Goal: Information Seeking & Learning: Find specific fact

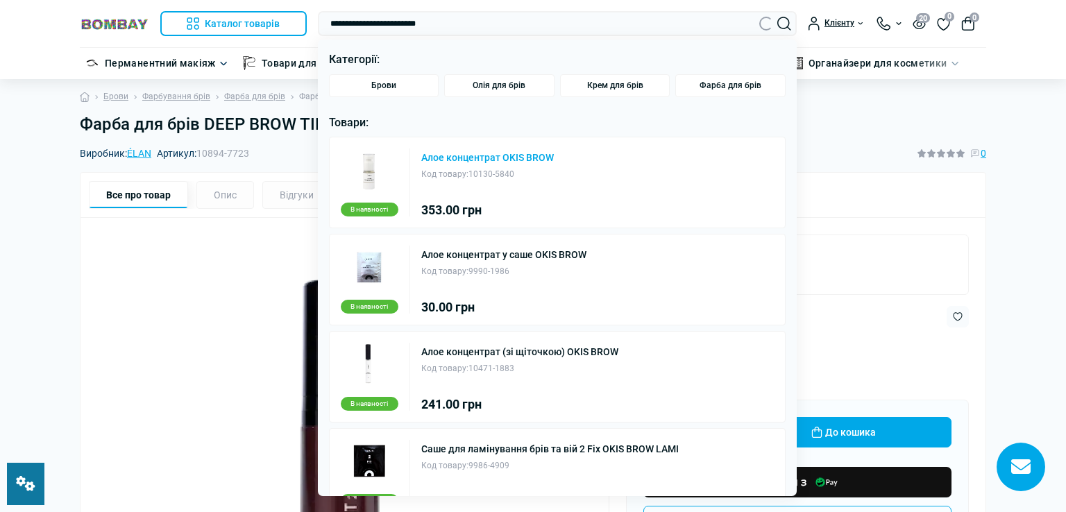
click at [490, 157] on link "Алое концентрат OKIS BROW" at bounding box center [487, 158] width 133 height 10
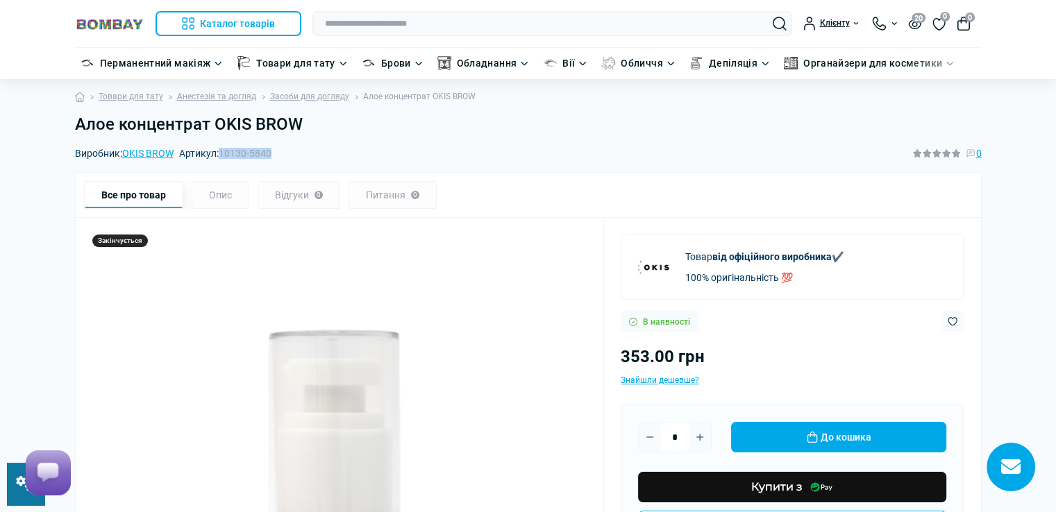
drag, startPoint x: 223, startPoint y: 154, endPoint x: 272, endPoint y: 152, distance: 49.3
click at [271, 152] on span "10130-5840" at bounding box center [245, 153] width 53 height 11
copy span "10130-5840"
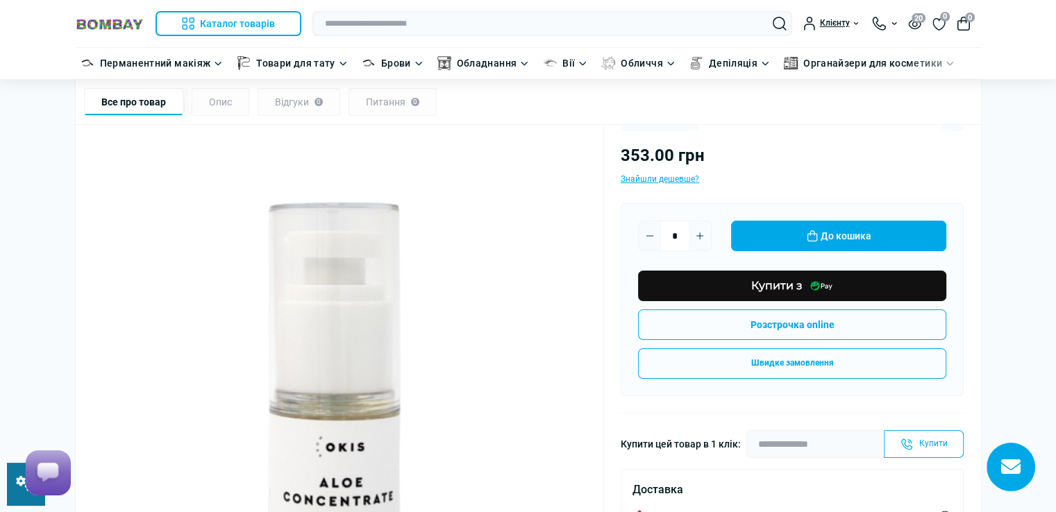
scroll to position [139, 0]
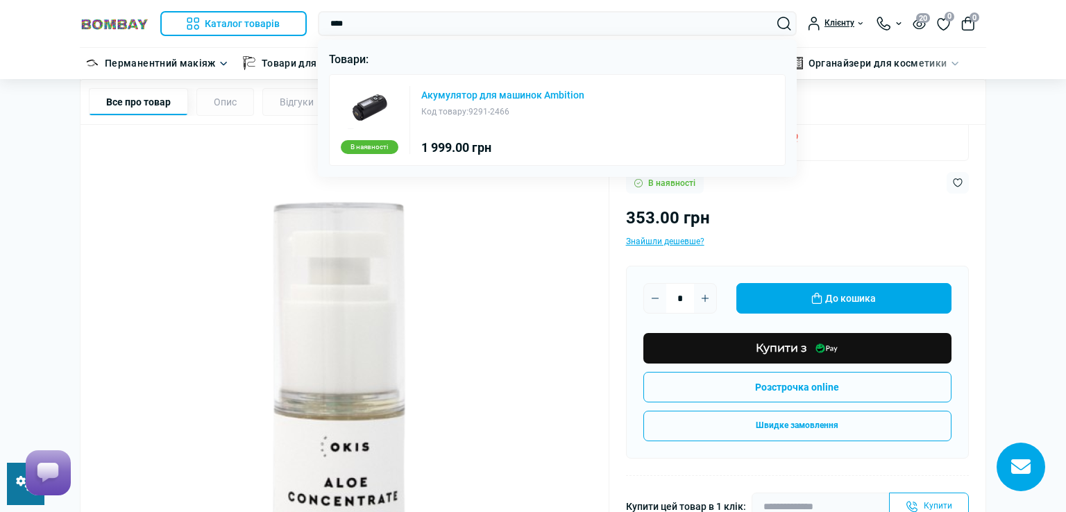
type input "****"
click at [494, 96] on link "Акумулятор для машинок Ambition" at bounding box center [502, 95] width 163 height 10
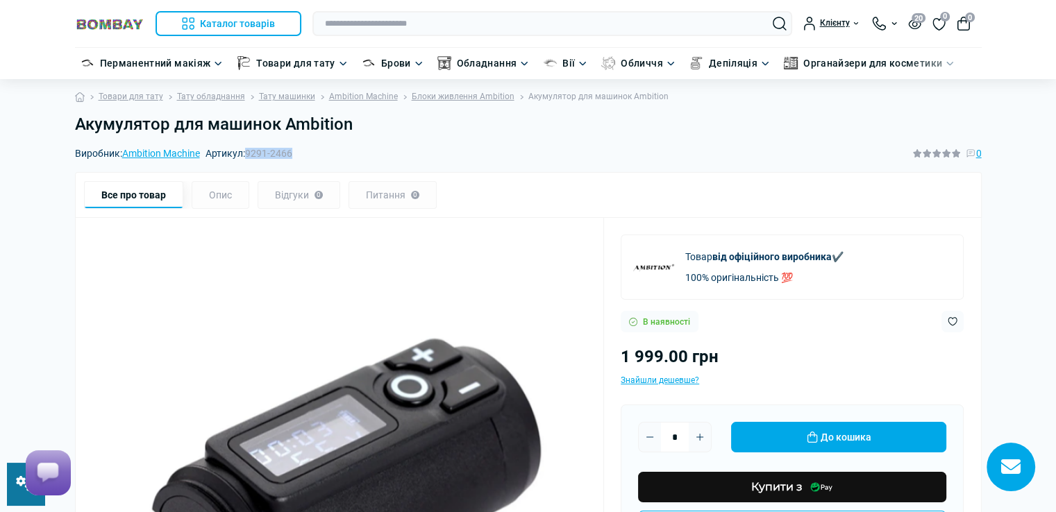
drag, startPoint x: 251, startPoint y: 155, endPoint x: 298, endPoint y: 151, distance: 47.4
click at [298, 151] on div "Виробник: Ambition Machine Артикул: 9291-2466 0" at bounding box center [528, 153] width 907 height 15
copy span "9291-2466"
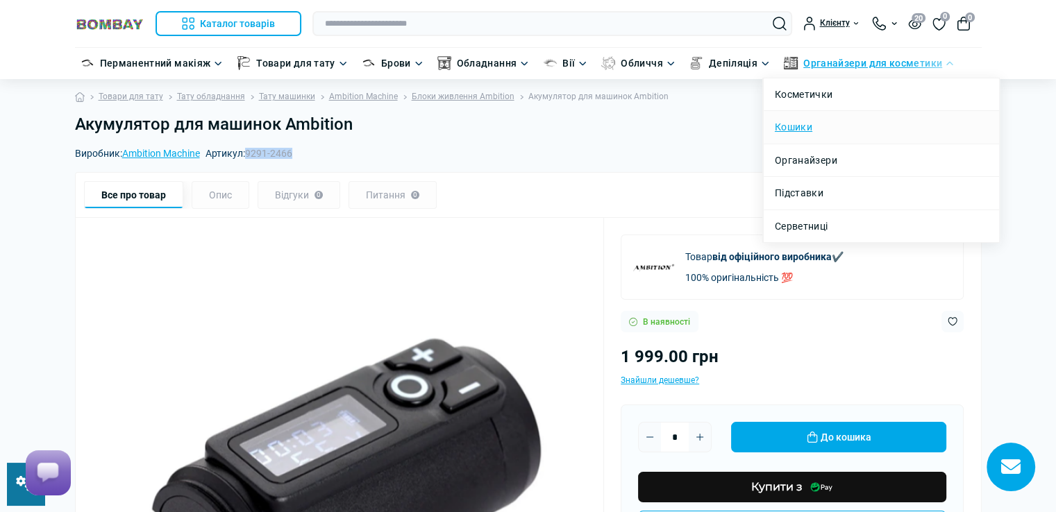
click at [811, 127] on link "Кошики" at bounding box center [793, 126] width 37 height 15
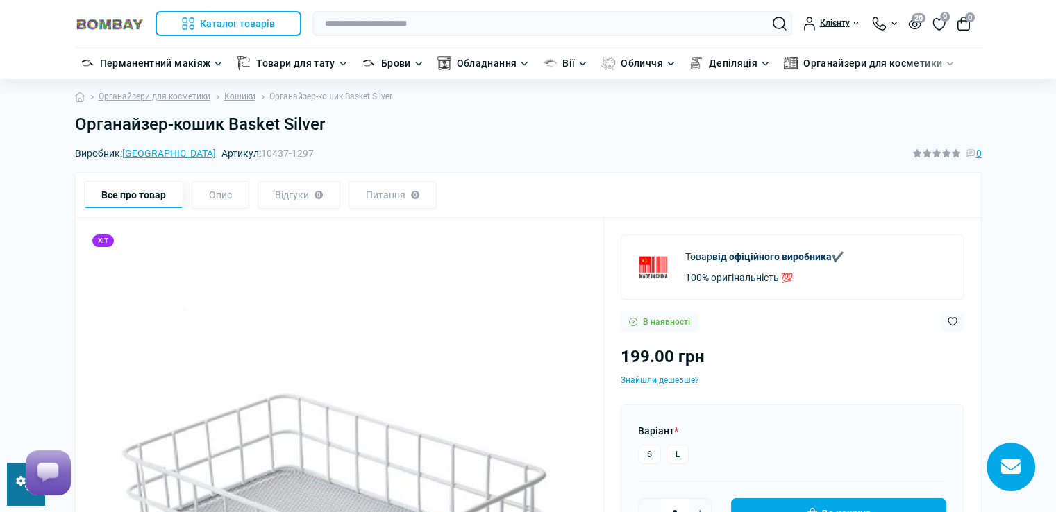
click at [334, 128] on h1 "Органайзер-кошик Basket Silver" at bounding box center [528, 125] width 907 height 20
click at [333, 128] on h1 "Органайзер-кошик Basket Silver" at bounding box center [528, 125] width 907 height 20
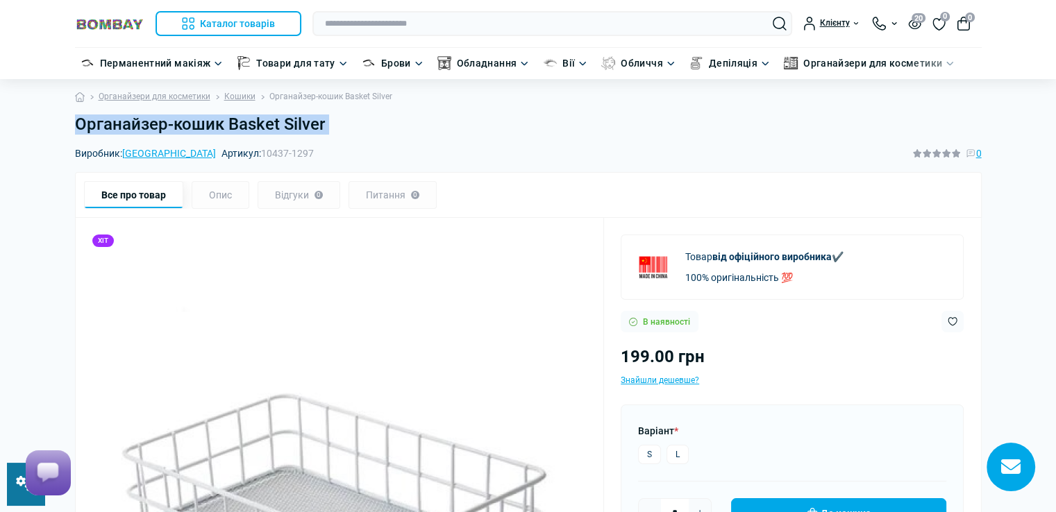
copy main "Органайзер-кошик Basket Silver"
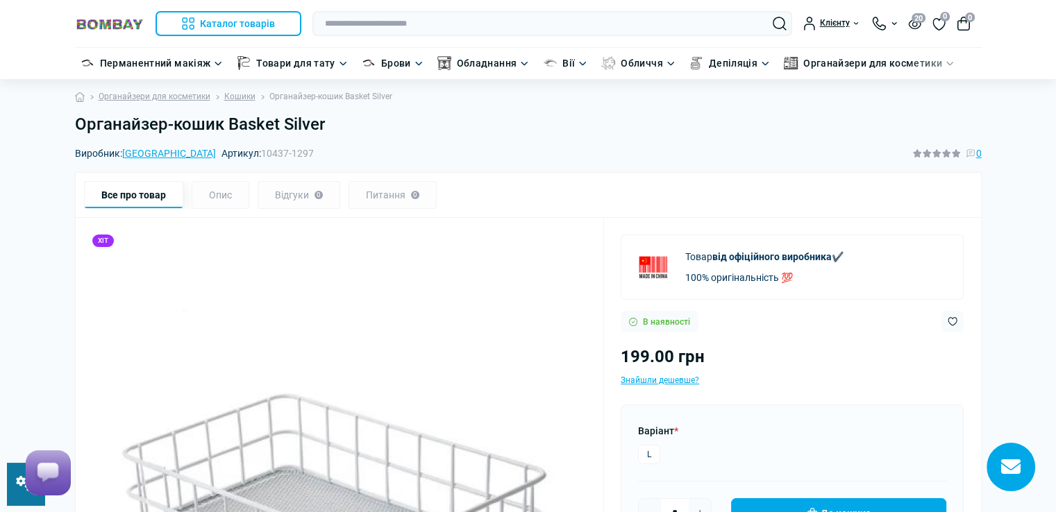
click at [330, 129] on h1 "Органайзер-кошик Basket Silver" at bounding box center [528, 125] width 907 height 20
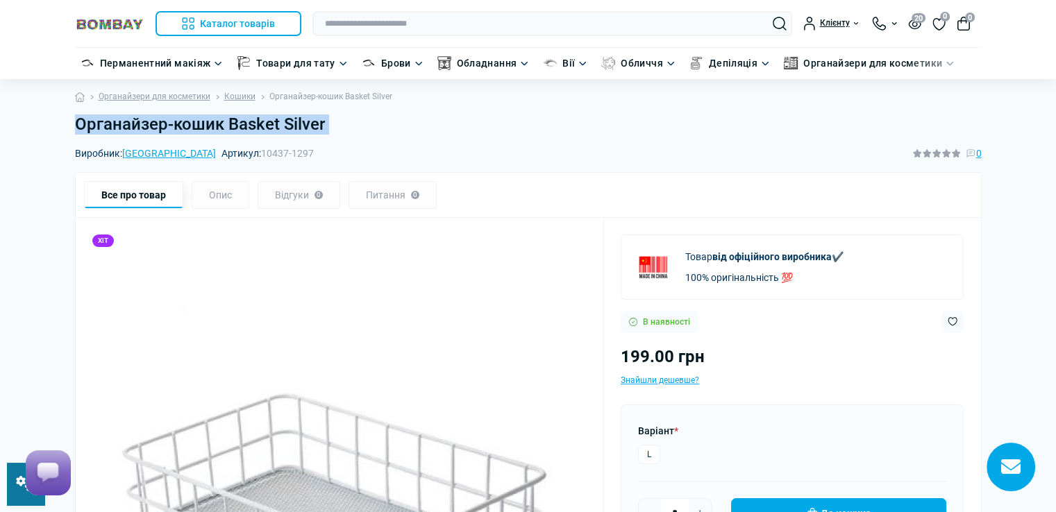
click at [330, 129] on h1 "Органайзер-кошик Basket Silver" at bounding box center [528, 125] width 907 height 20
copy main "Органайзер-кошик Basket Silver"
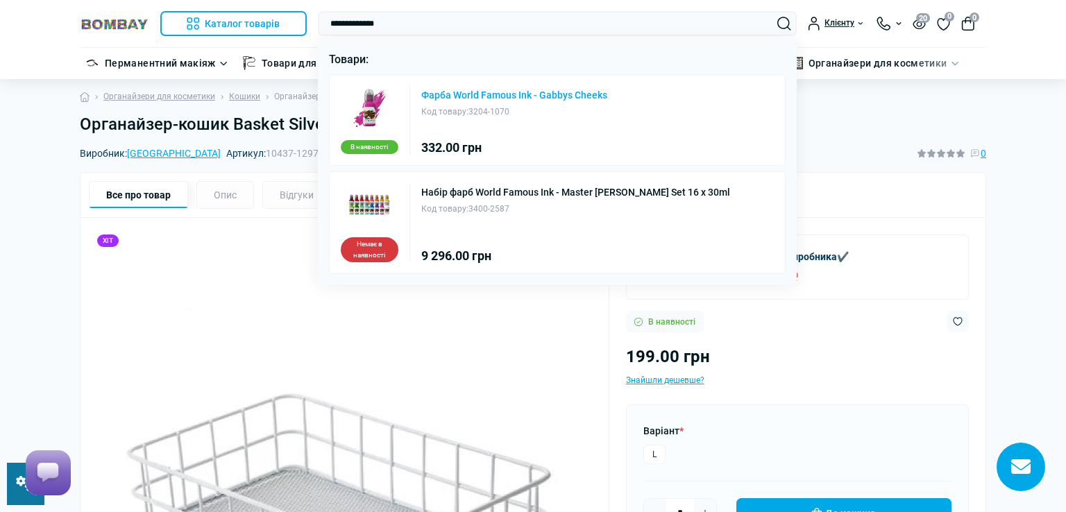
type input "**********"
click at [516, 94] on link "Фарба World Famous Ink - Gabbys Cheeks" at bounding box center [514, 95] width 186 height 10
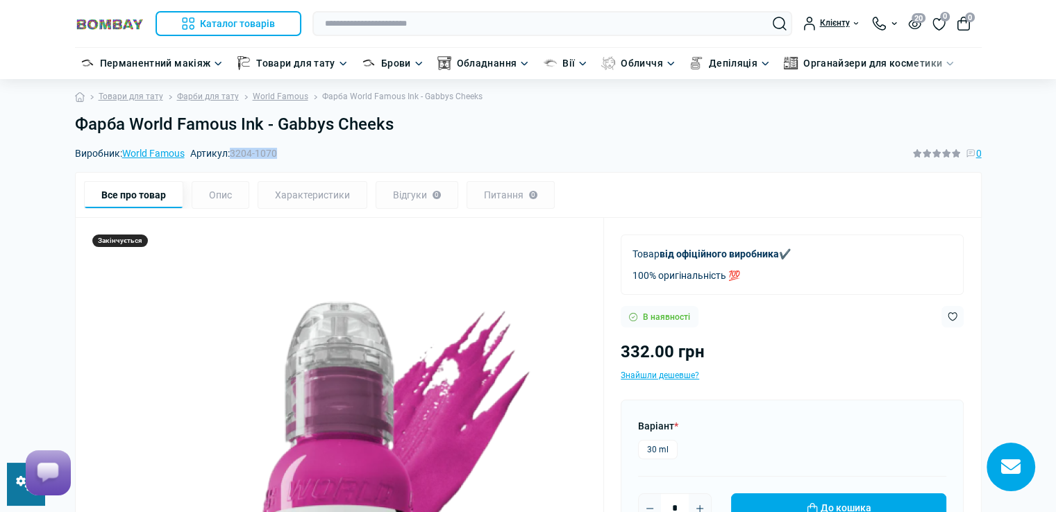
drag, startPoint x: 233, startPoint y: 153, endPoint x: 280, endPoint y: 150, distance: 47.3
click at [280, 150] on div "Виробник: World Famous Артикул: 3204-1070 0" at bounding box center [528, 153] width 907 height 15
copy span "3204-1070"
click at [397, 126] on h1 "Фарба World Famous Ink - Gabbys Cheeks" at bounding box center [528, 125] width 907 height 20
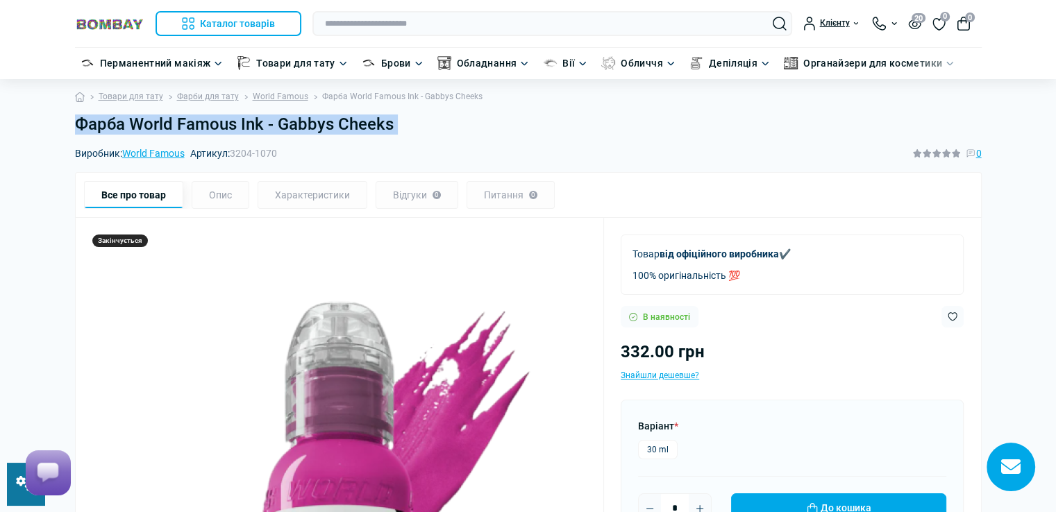
click at [397, 126] on h1 "Фарба World Famous Ink - Gabbys Cheeks" at bounding box center [528, 125] width 907 height 20
copy main "Фарба World Famous Ink - Gabbys Cheeks"
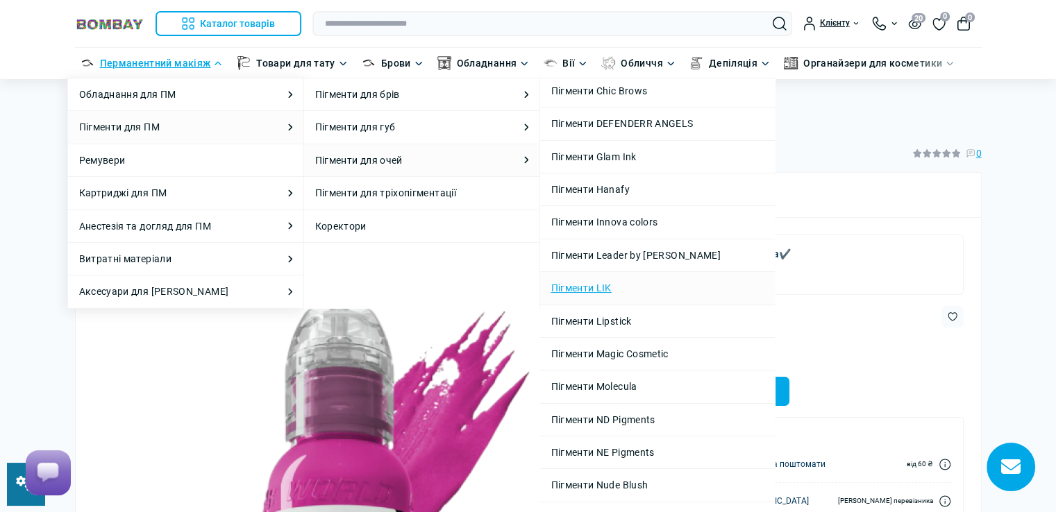
scroll to position [208, 0]
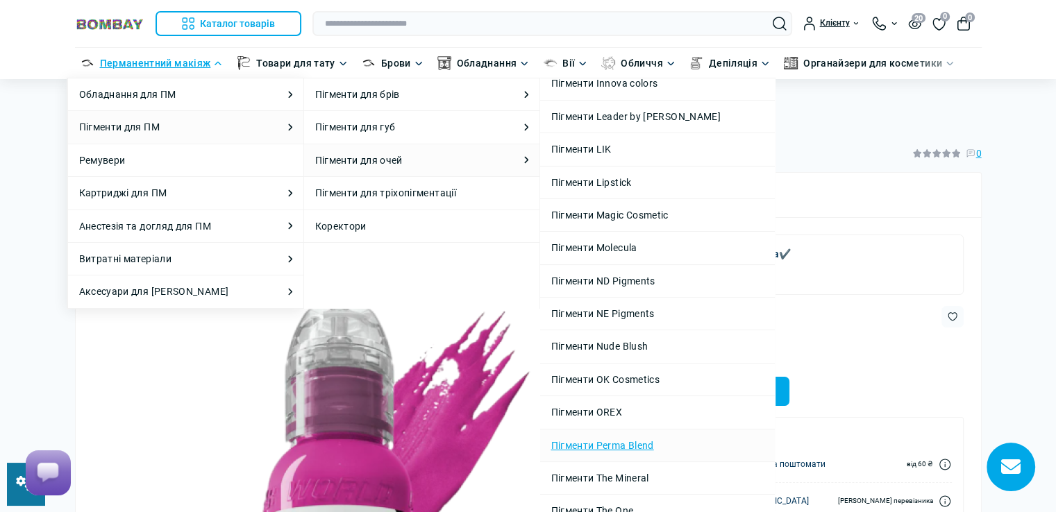
click at [643, 443] on link "Пігменти Perma Blend" at bounding box center [657, 445] width 212 height 15
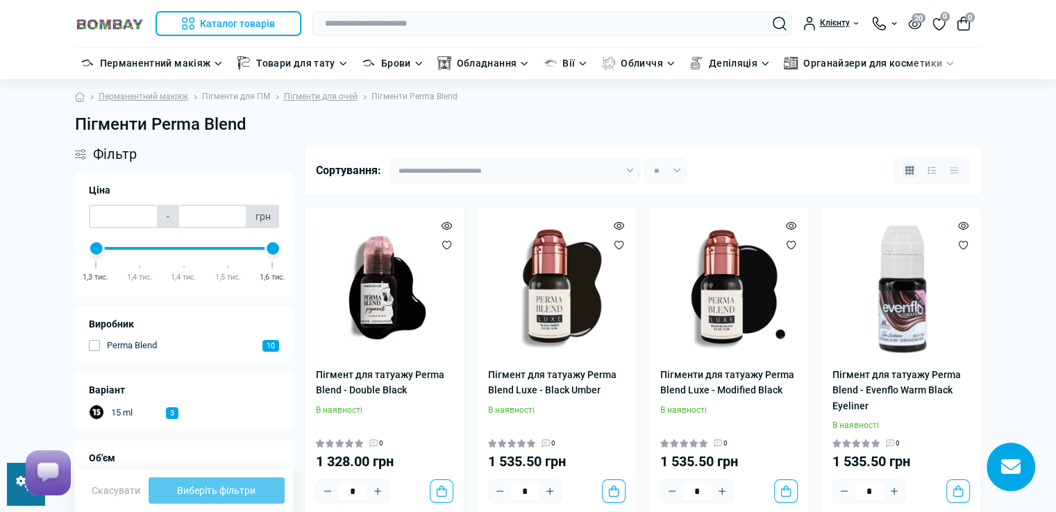
click at [249, 100] on link "Пігменти для ПМ" at bounding box center [236, 96] width 68 height 13
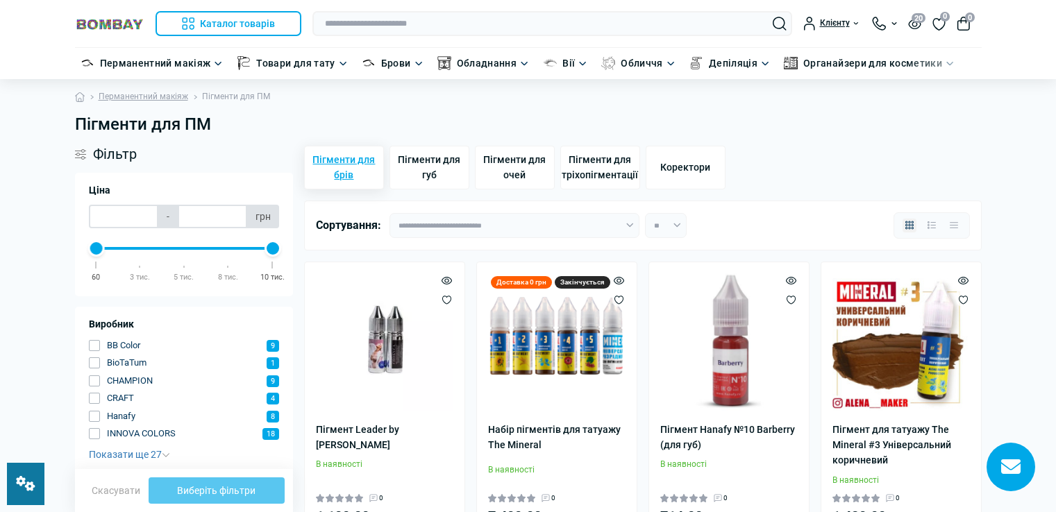
click at [352, 179] on span "Пігменти для брів" at bounding box center [343, 167] width 67 height 31
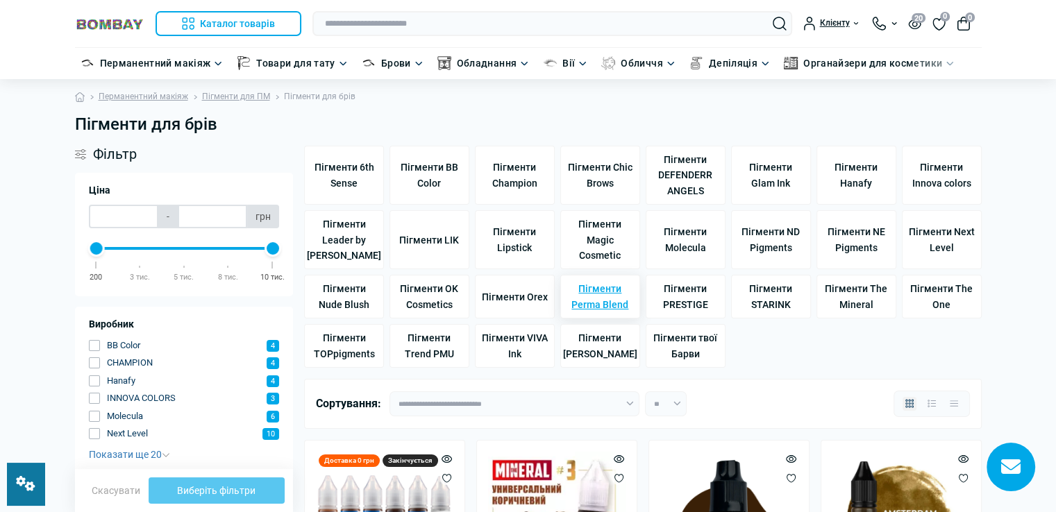
click at [612, 298] on span "Пігменти Perma Blend" at bounding box center [599, 296] width 67 height 31
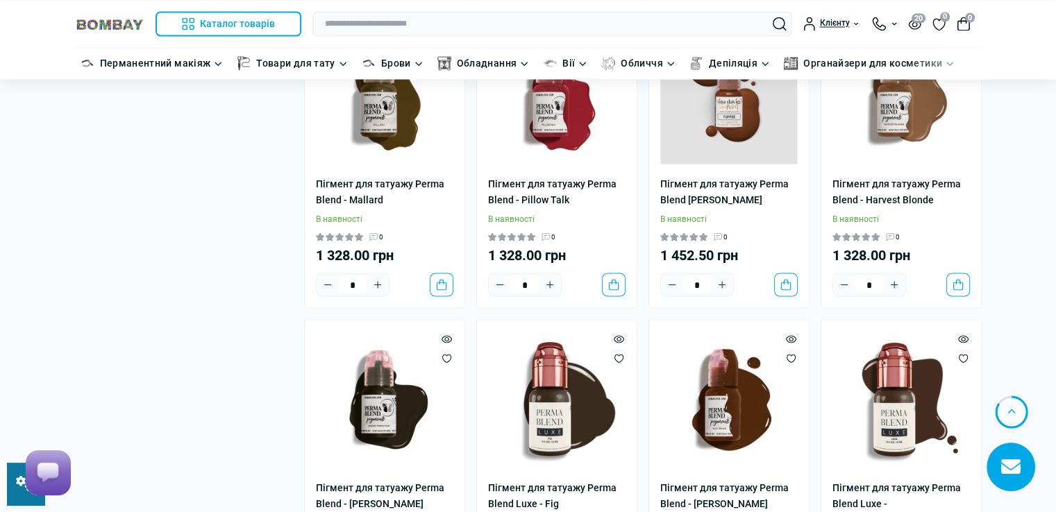
scroll to position [2684, 0]
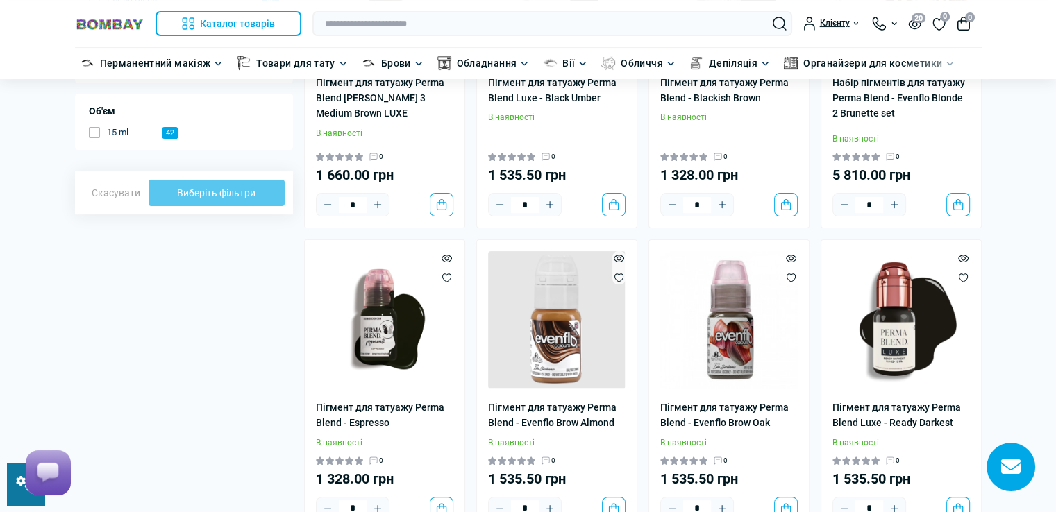
scroll to position [139, 0]
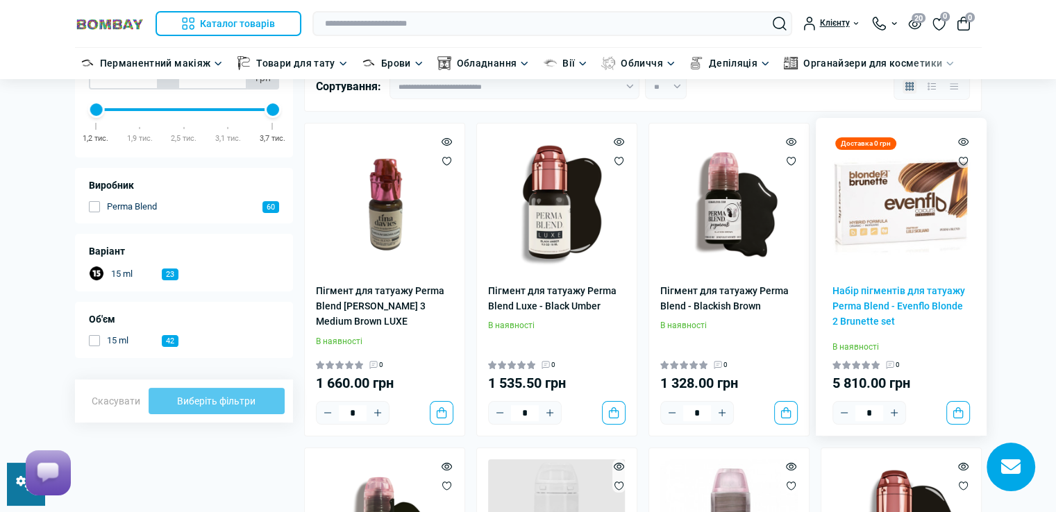
click at [907, 231] on img at bounding box center [900, 203] width 137 height 137
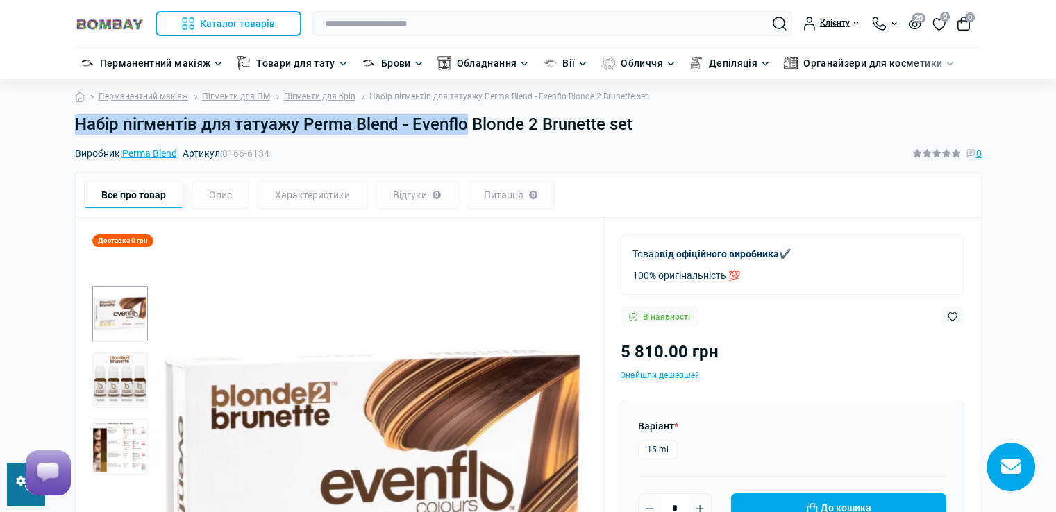
drag, startPoint x: 76, startPoint y: 123, endPoint x: 464, endPoint y: 131, distance: 388.1
click at [464, 131] on h1 "Набір пігментів для татуажу Perma Blend - Evenflo Blonde 2 Brunette set" at bounding box center [528, 125] width 907 height 20
copy h1 "Набір пігментів для татуажу Perma Blend - Evenflo"
click at [435, 19] on input "text" at bounding box center [552, 23] width 480 height 25
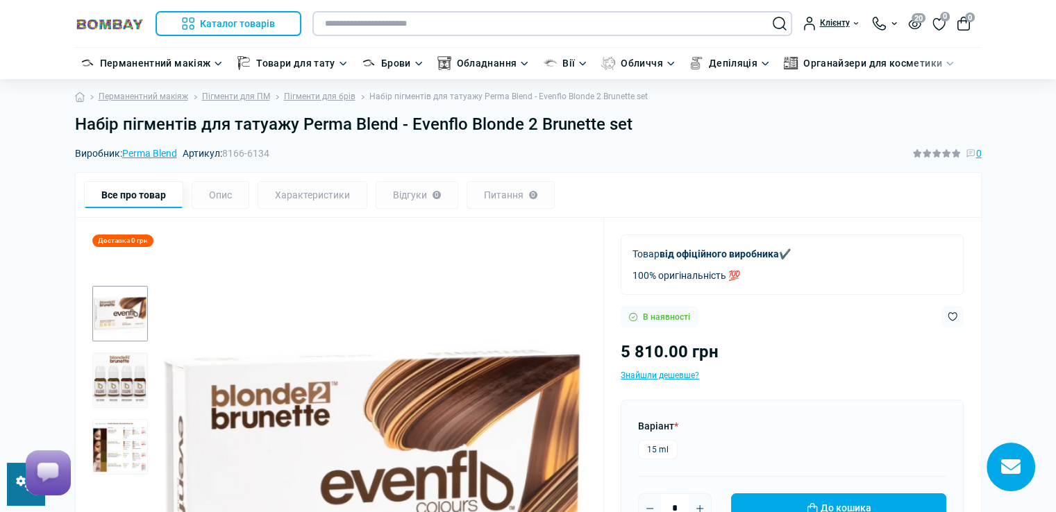
paste input "**********"
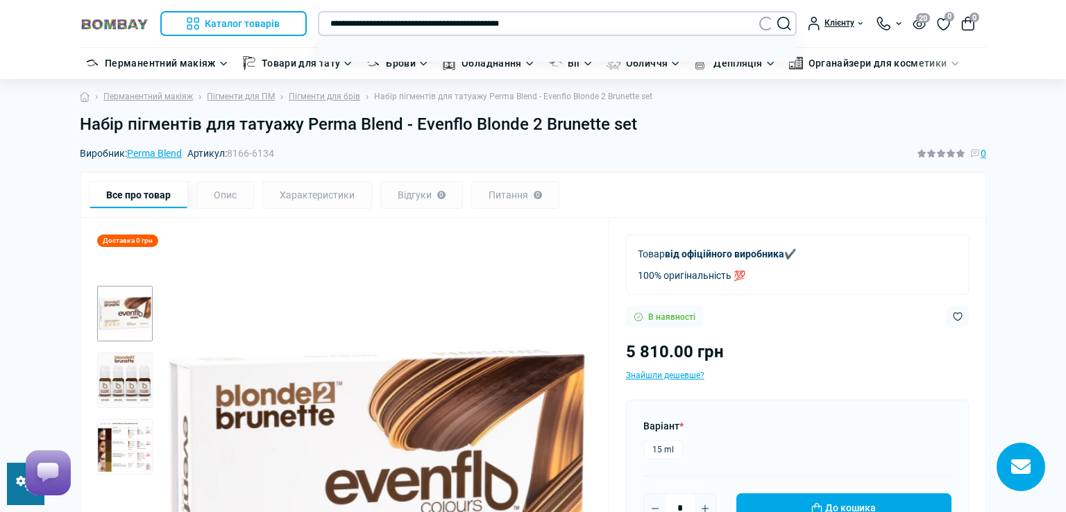
type input "**********"
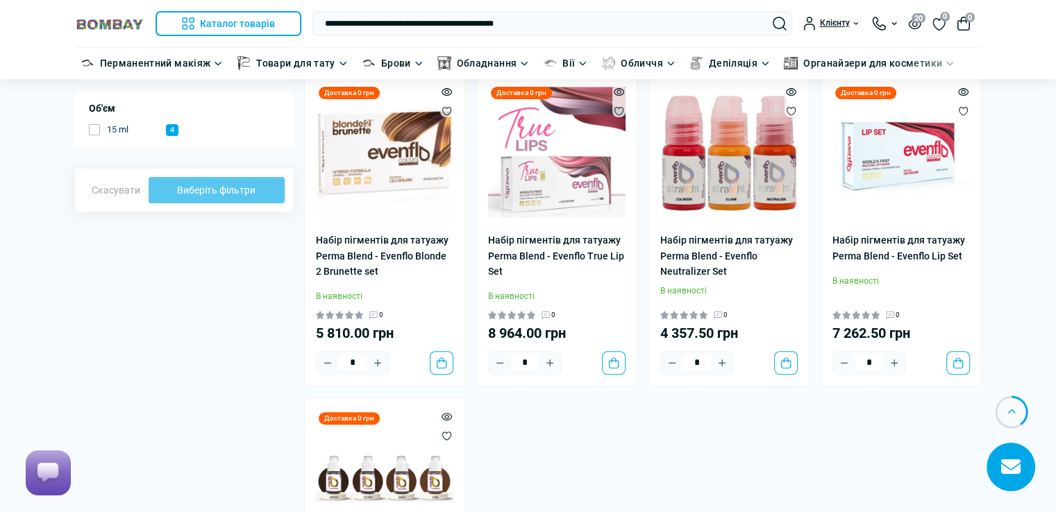
scroll to position [347, 0]
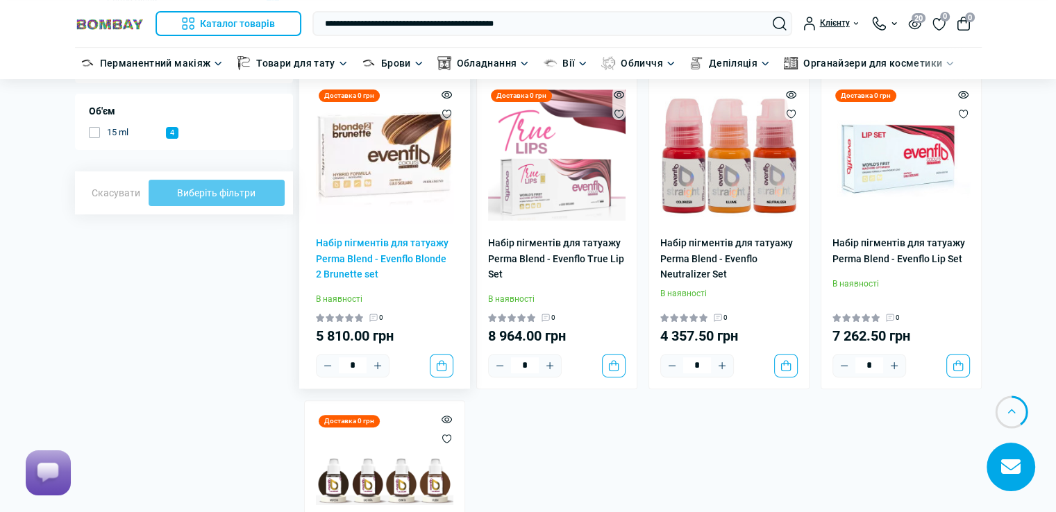
click at [418, 203] on img at bounding box center [384, 155] width 137 height 137
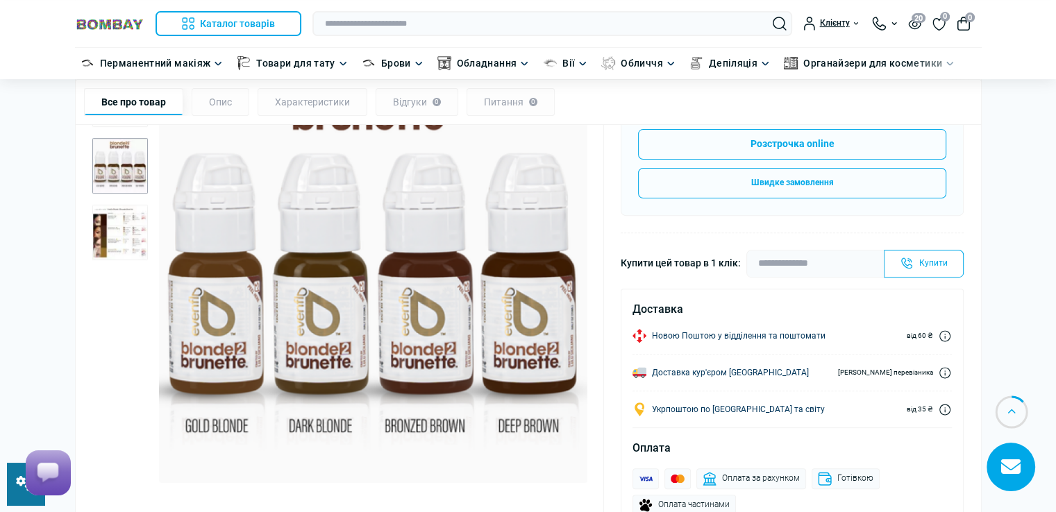
scroll to position [347, 0]
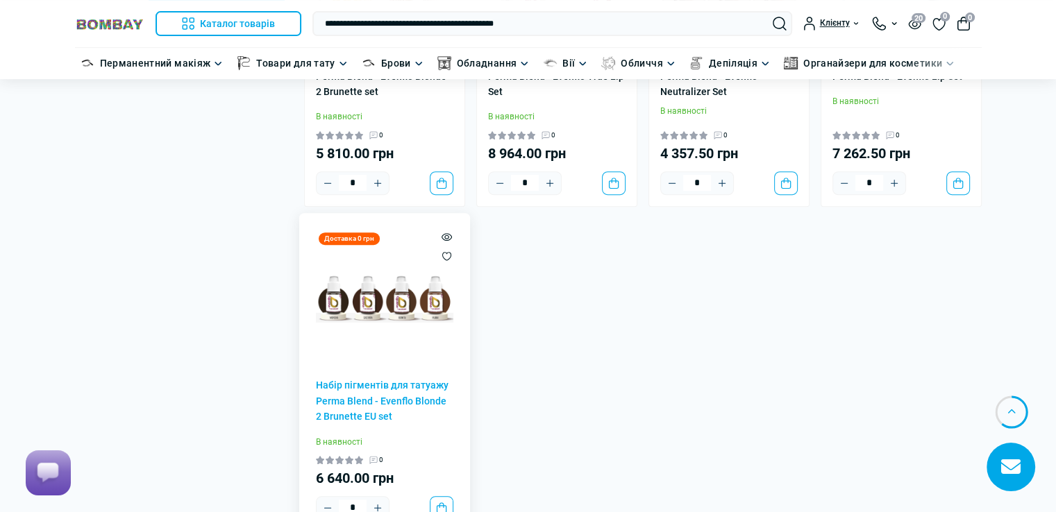
click at [417, 311] on img at bounding box center [384, 298] width 137 height 137
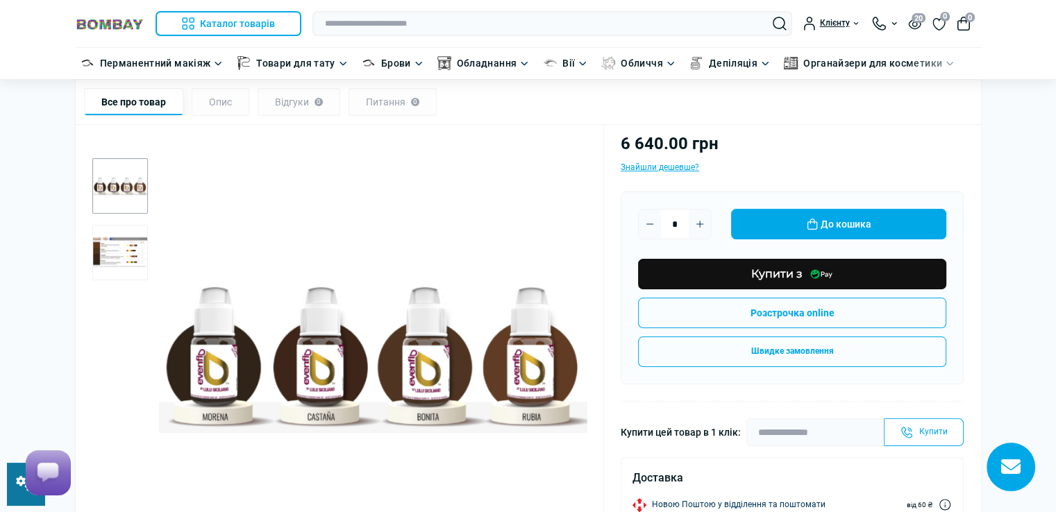
click at [121, 255] on img "2 / 2" at bounding box center [120, 253] width 56 height 56
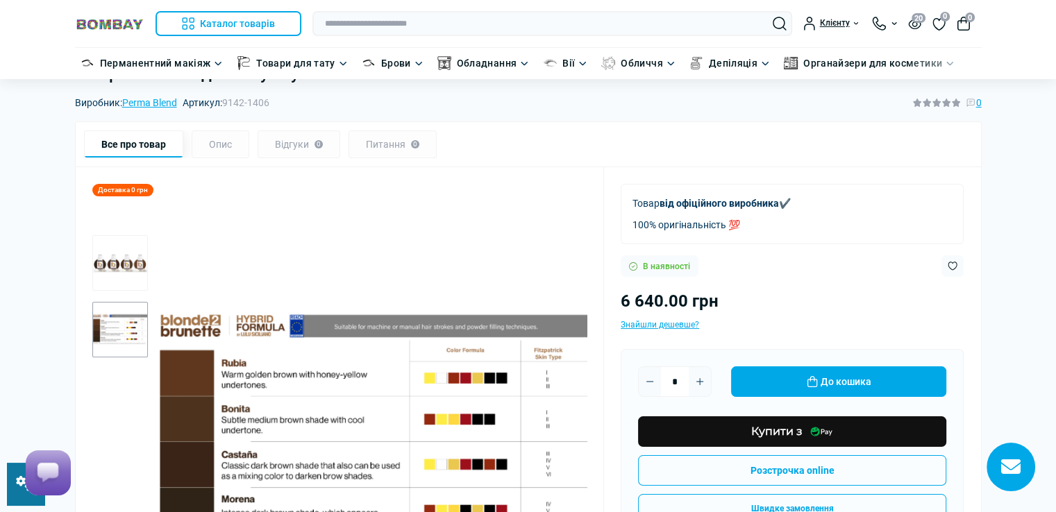
scroll to position [69, 0]
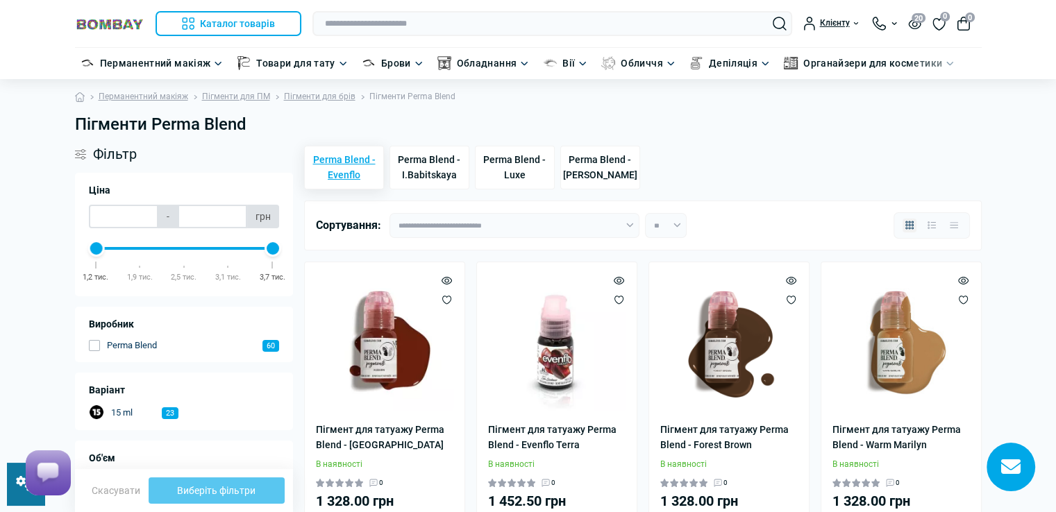
click at [347, 163] on span "Perma Blend - Evenflo" at bounding box center [343, 167] width 67 height 31
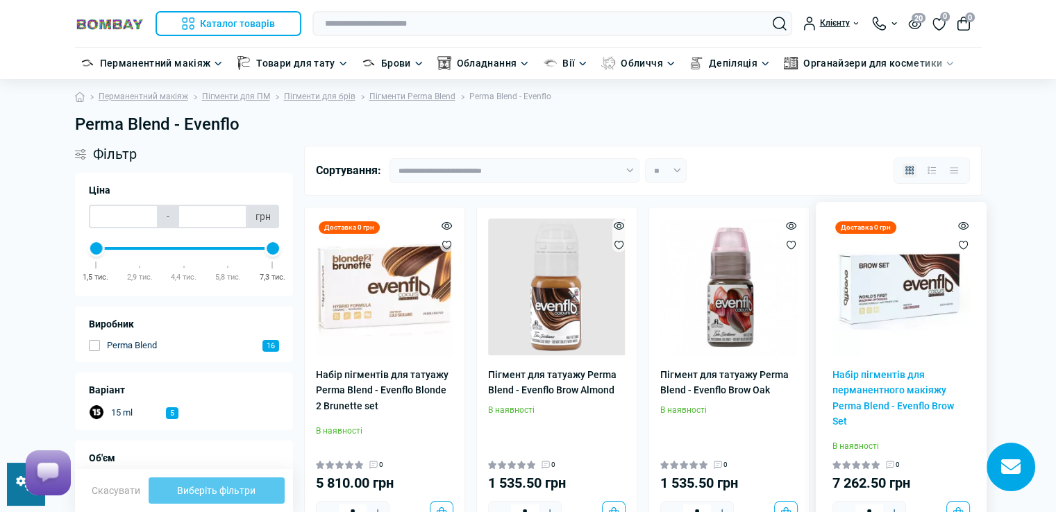
click at [906, 295] on img at bounding box center [900, 287] width 137 height 137
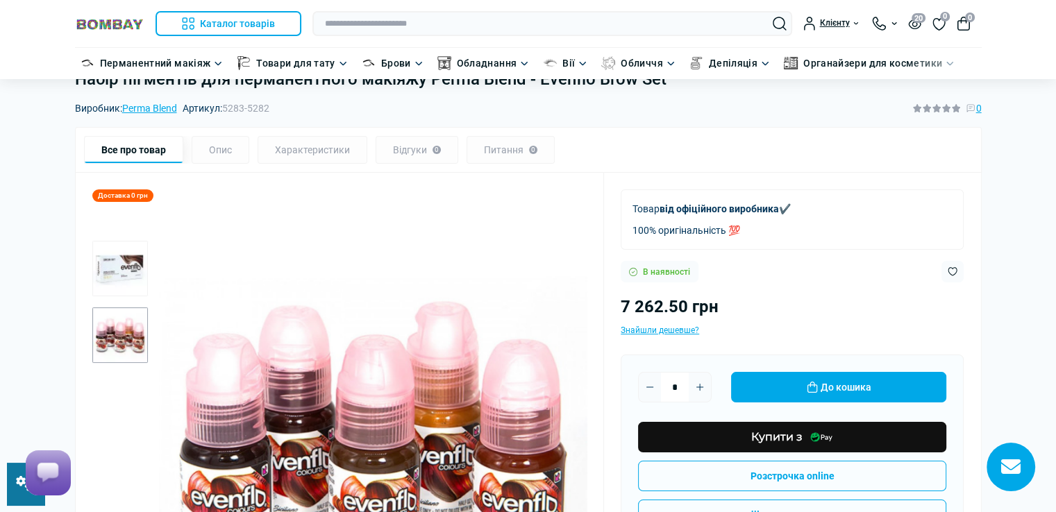
scroll to position [69, 0]
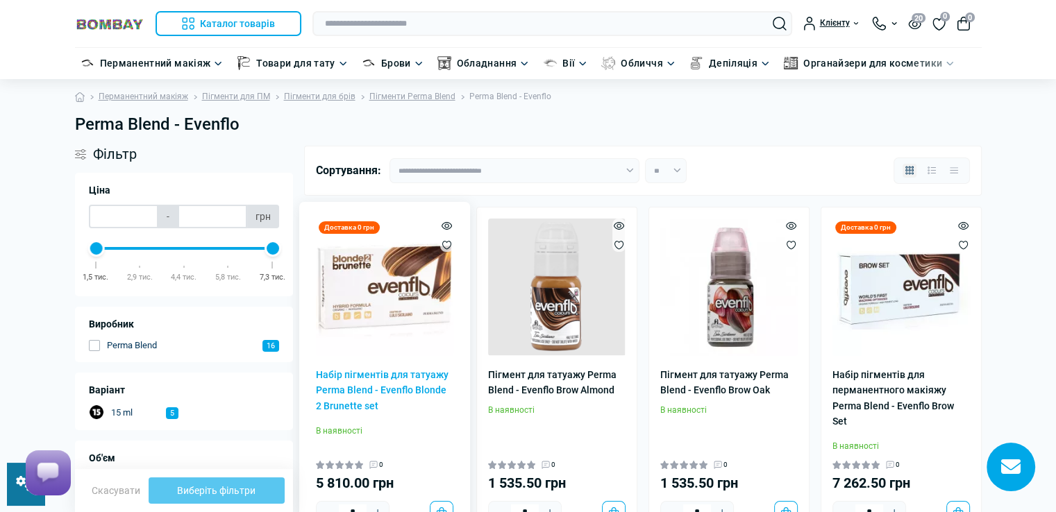
click at [378, 302] on img at bounding box center [384, 287] width 137 height 137
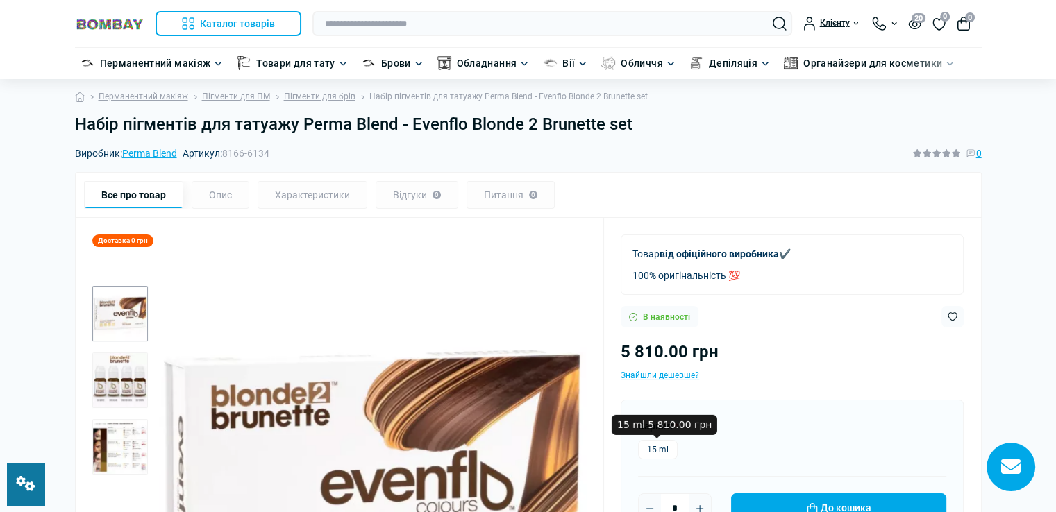
click at [654, 451] on label "15 ml" at bounding box center [658, 449] width 40 height 19
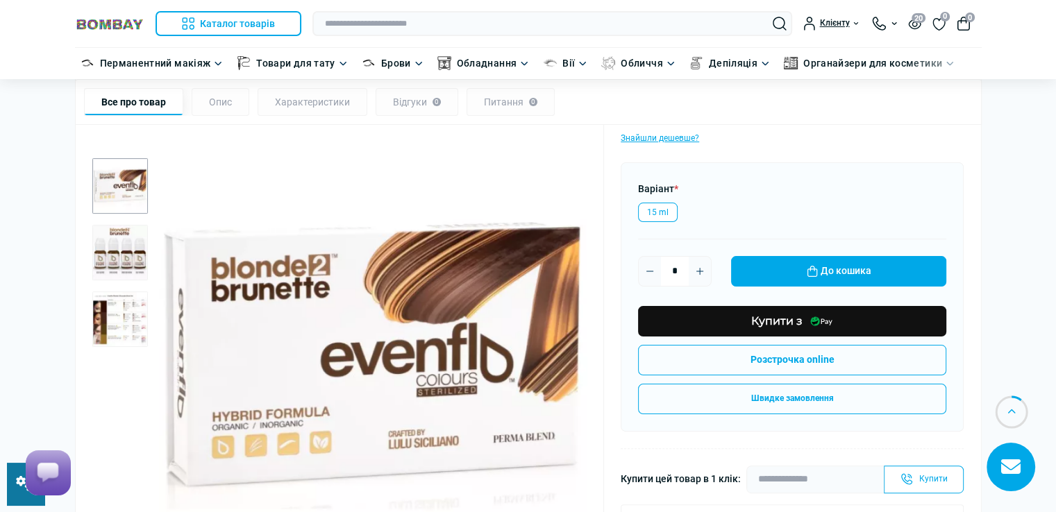
scroll to position [69, 0]
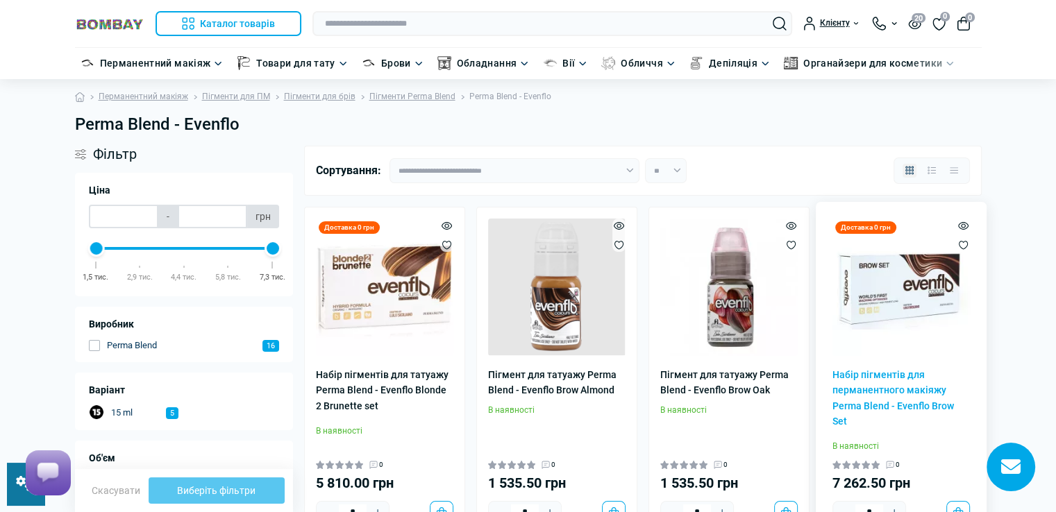
click at [935, 286] on img at bounding box center [900, 287] width 137 height 137
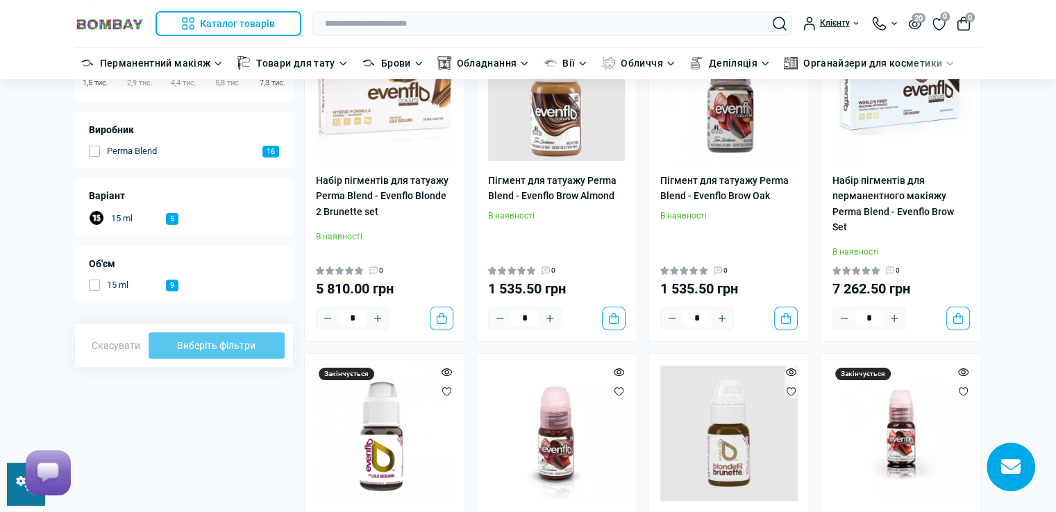
scroll to position [69, 0]
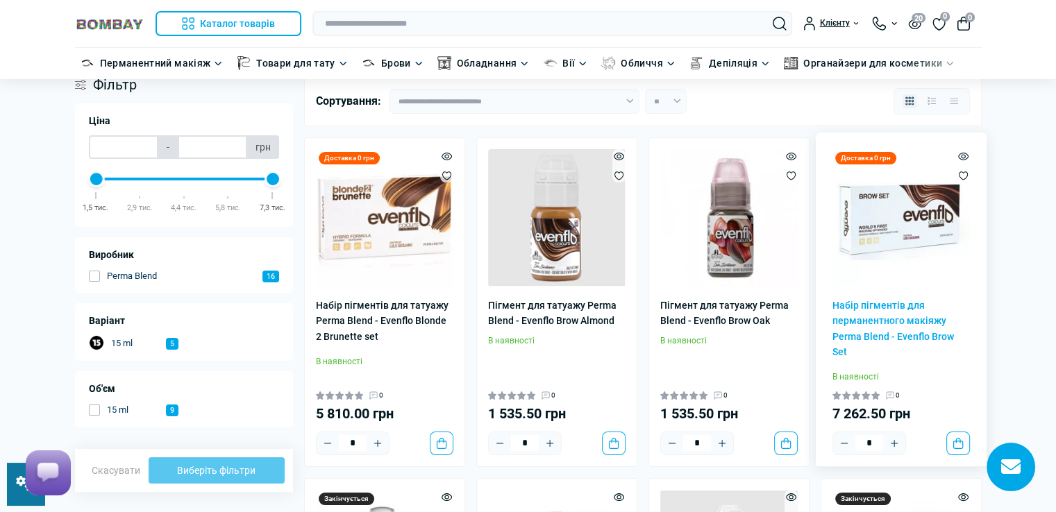
click at [859, 213] on img at bounding box center [900, 217] width 137 height 137
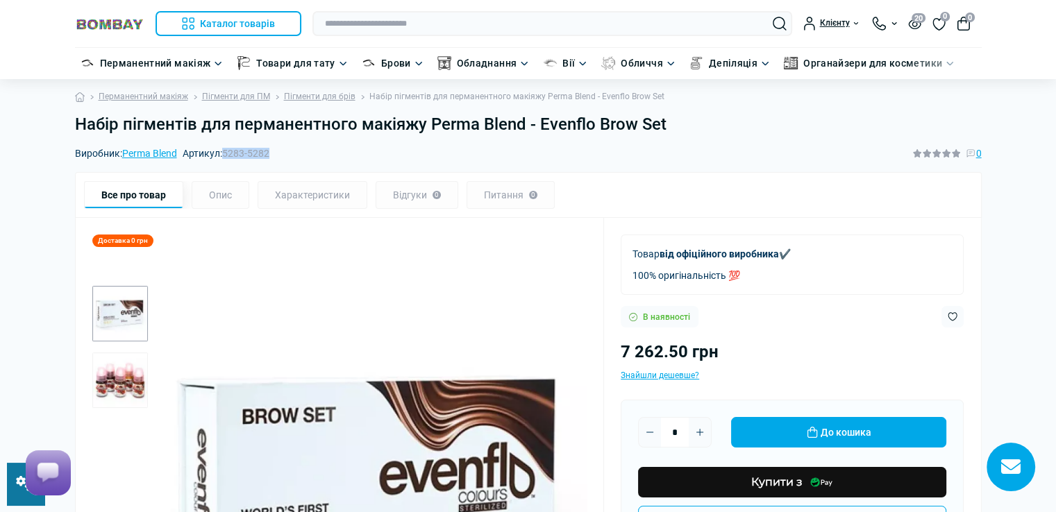
drag, startPoint x: 226, startPoint y: 155, endPoint x: 285, endPoint y: 158, distance: 59.8
click at [285, 158] on div "Виробник: Perma Blend Артикул: 5283-5282 0" at bounding box center [528, 153] width 907 height 15
copy span "5283-5282"
click at [471, 31] on input "text" at bounding box center [552, 23] width 480 height 25
paste input "**********"
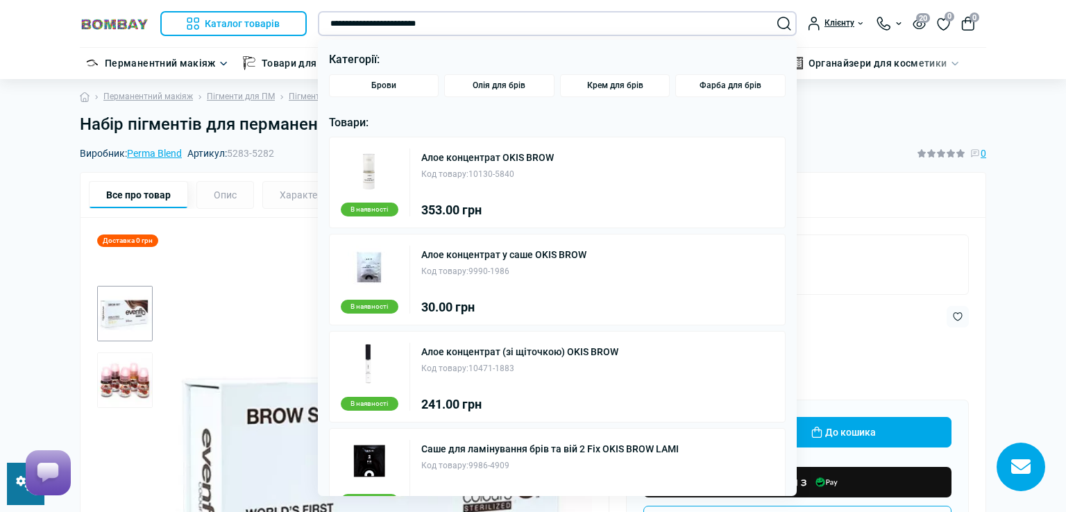
type input "**********"
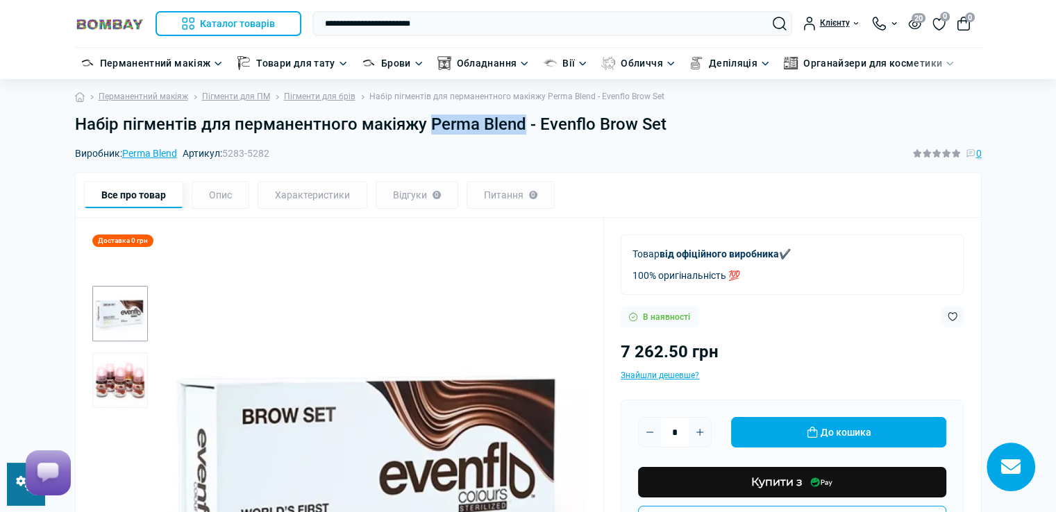
drag, startPoint x: 432, startPoint y: 123, endPoint x: 519, endPoint y: 127, distance: 86.9
click at [519, 127] on h1 "Набір пігментів для перманентного макіяжу Perma Blend - Evenflo Brow Set" at bounding box center [528, 125] width 907 height 20
copy h1 "Perma Blend"
click at [530, 13] on input "**********" at bounding box center [552, 23] width 480 height 25
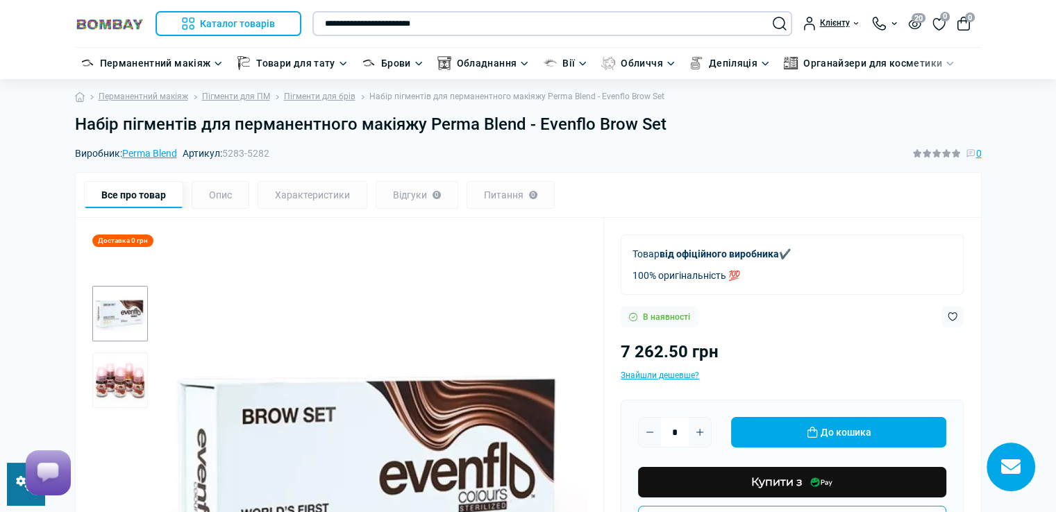
click at [514, 28] on input "**********" at bounding box center [552, 23] width 480 height 25
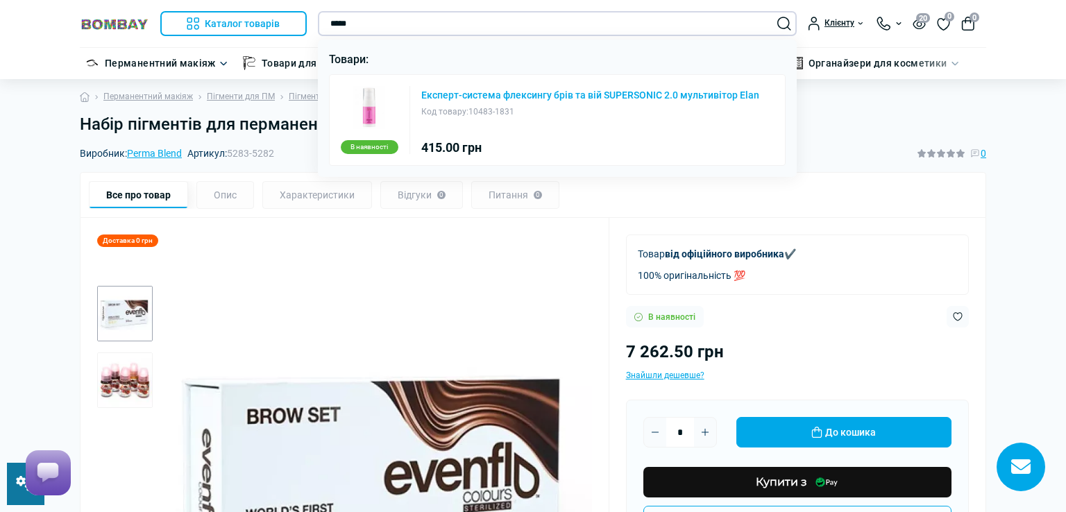
type input "*****"
click at [516, 94] on link "Експерт-система флексингу брів та вій SUPERSONIC 2.0 мультивітор Elan" at bounding box center [590, 95] width 338 height 10
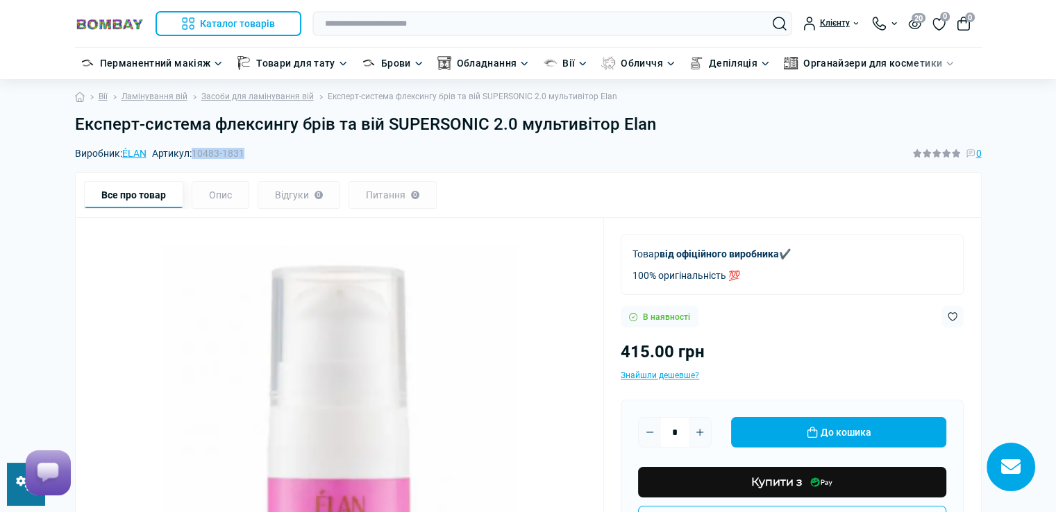
drag, startPoint x: 197, startPoint y: 156, endPoint x: 247, endPoint y: 155, distance: 50.0
click at [247, 155] on div "Виробник: ÉLAN Артикул: 10483-1831 0" at bounding box center [528, 153] width 907 height 15
click at [475, 26] on input "text" at bounding box center [552, 23] width 480 height 25
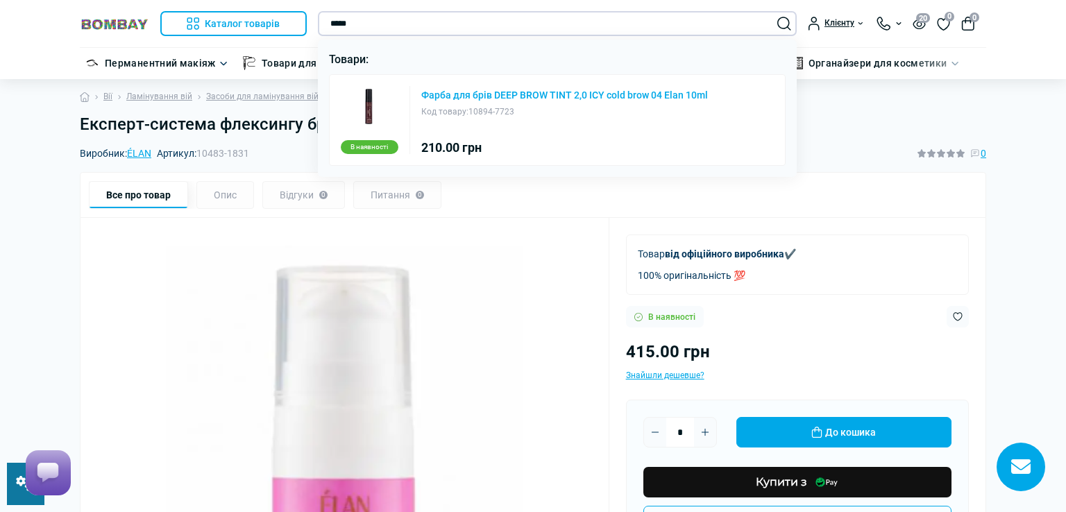
type input "*****"
click at [506, 93] on link "Фарба для брів DEEP BROW TINT 2,0 ICY cold brow 04 Elan 10ml" at bounding box center [564, 95] width 287 height 10
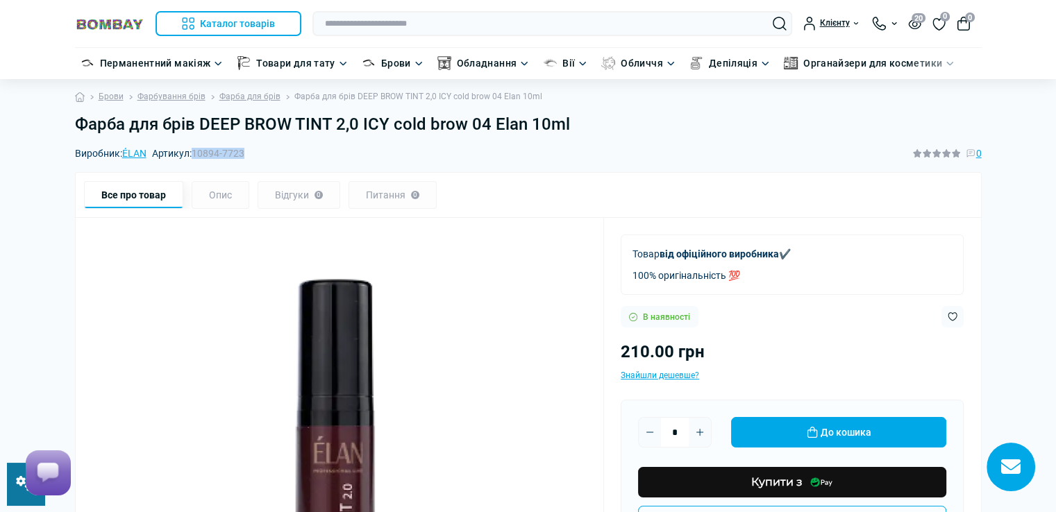
drag, startPoint x: 0, startPoint y: 0, endPoint x: 250, endPoint y: 151, distance: 291.8
click at [250, 151] on div "Виробник: [PERSON_NAME]: 10894-7723 0" at bounding box center [528, 153] width 907 height 15
click at [485, 252] on img at bounding box center [339, 489] width 486 height 486
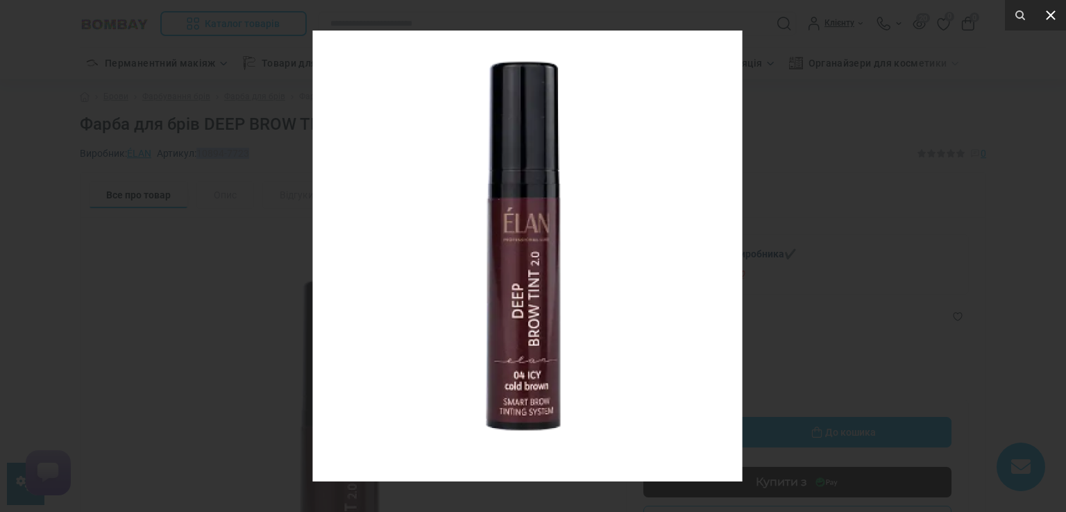
click at [1048, 12] on icon at bounding box center [1051, 15] width 17 height 17
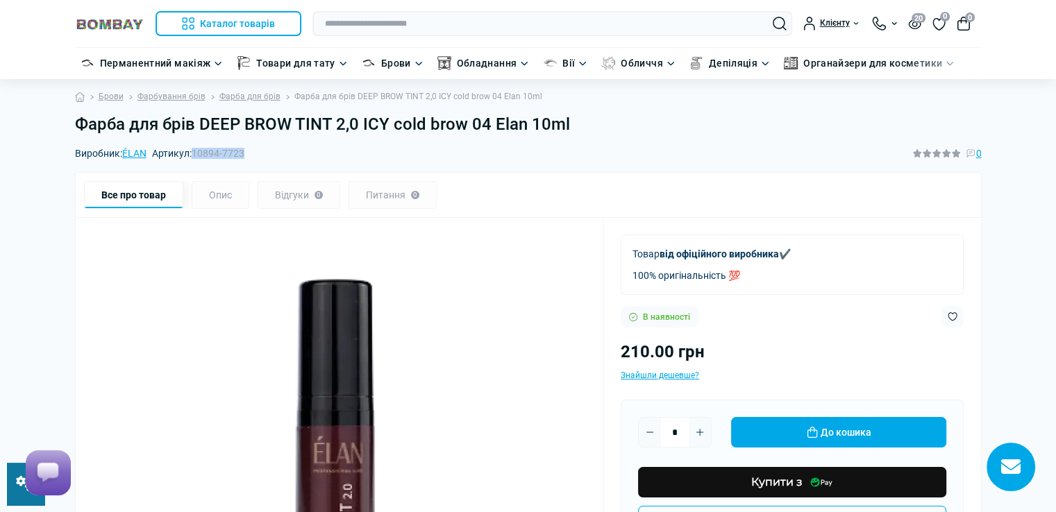
click at [310, 150] on div "Виробник: [PERSON_NAME]: 10894-7723 0" at bounding box center [528, 153] width 907 height 15
drag, startPoint x: 194, startPoint y: 151, endPoint x: 247, endPoint y: 153, distance: 52.8
click at [247, 153] on div "Виробник: [PERSON_NAME]: 10894-7723 0" at bounding box center [528, 153] width 907 height 15
copy span "10894-7723"
